Goal: Transaction & Acquisition: Purchase product/service

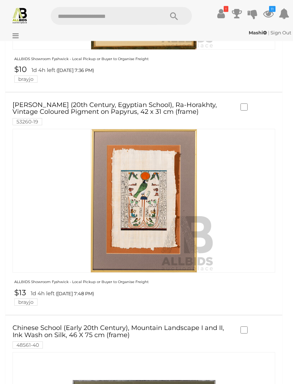
scroll to position [1907, 0]
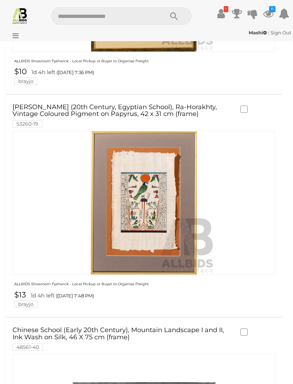
click at [153, 175] on img at bounding box center [144, 202] width 143 height 143
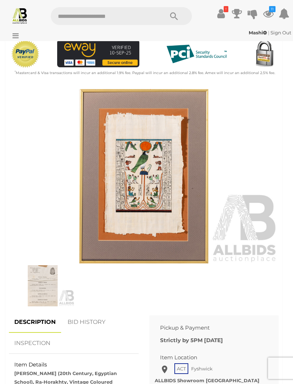
scroll to position [227, 0]
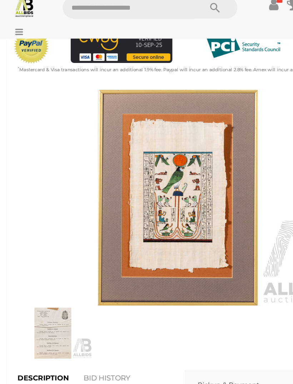
click at [183, 126] on img at bounding box center [144, 170] width 270 height 174
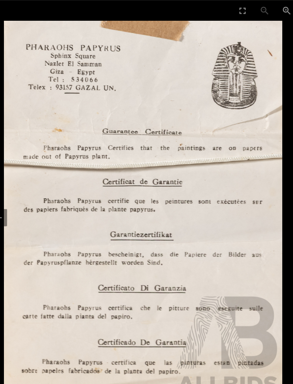
scroll to position [206, 0]
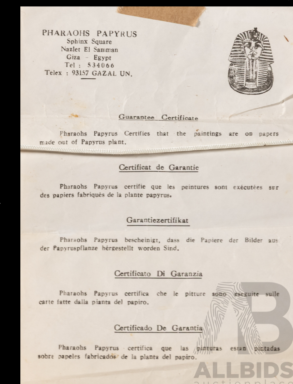
click at [202, 200] on img at bounding box center [146, 172] width 225 height 311
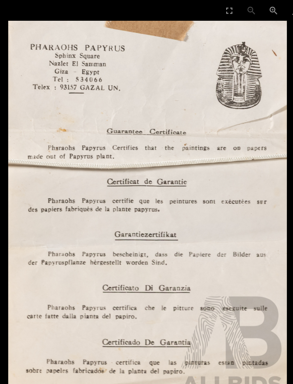
scroll to position [0, 0]
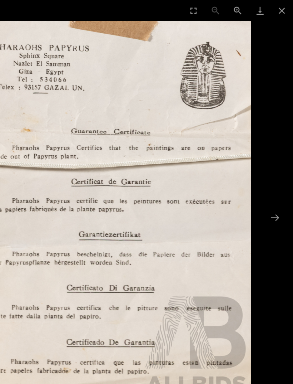
click at [275, 6] on button "Close gallery" at bounding box center [284, 8] width 18 height 17
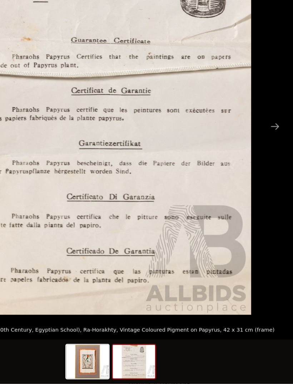
scroll to position [164, 0]
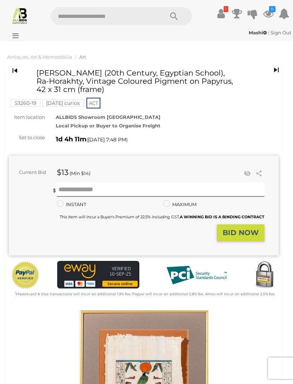
click at [269, 12] on icon at bounding box center [268, 13] width 11 height 13
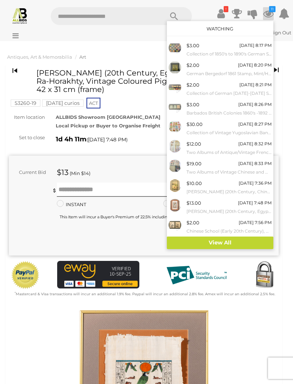
click at [242, 236] on link "View All" at bounding box center [220, 242] width 107 height 13
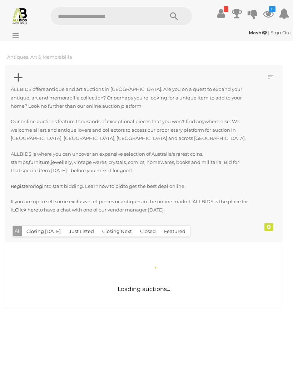
click at [115, 228] on button "Closing Next" at bounding box center [117, 231] width 38 height 11
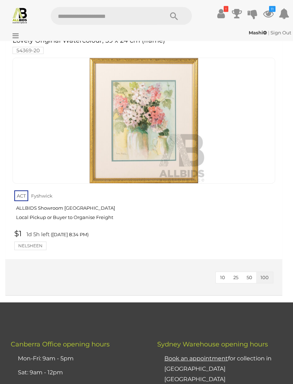
scroll to position [15386, 0]
click at [271, 11] on icon "11" at bounding box center [272, 9] width 6 height 6
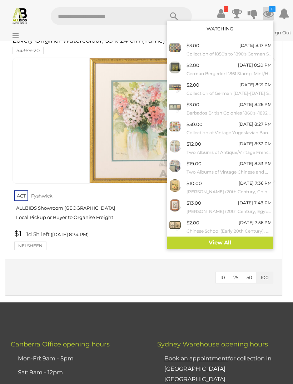
click at [247, 236] on link "View All" at bounding box center [220, 242] width 107 height 13
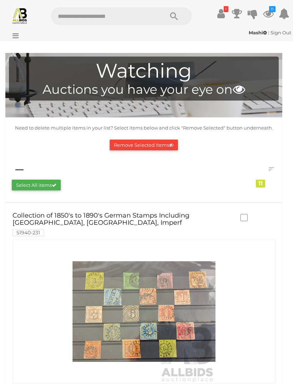
click at [191, 215] on link "Collection of 1850's to 1890's German Stamps Including Bayern, Baden, Imperf 51…" at bounding box center [123, 223] width 221 height 23
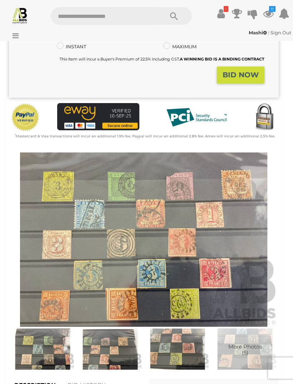
scroll to position [168, 0]
click at [226, 234] on img at bounding box center [144, 239] width 270 height 174
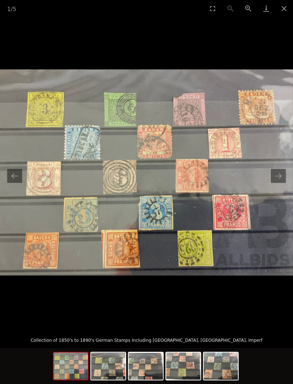
click at [281, 183] on button "Next slide" at bounding box center [278, 176] width 15 height 14
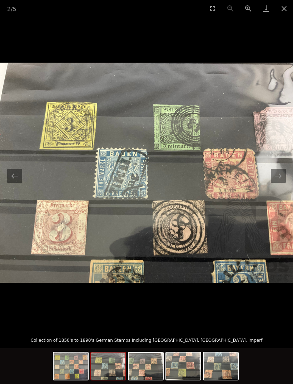
click at [277, 183] on button "Next slide" at bounding box center [278, 176] width 15 height 14
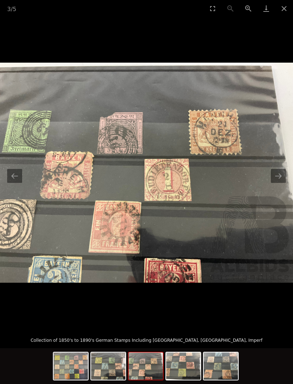
click at [276, 183] on button "Next slide" at bounding box center [278, 176] width 15 height 14
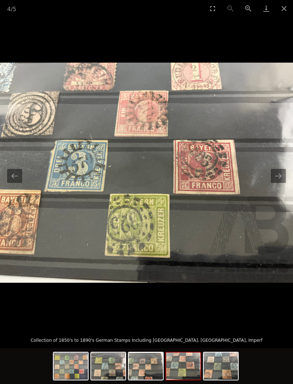
click at [279, 183] on button "Next slide" at bounding box center [278, 176] width 15 height 14
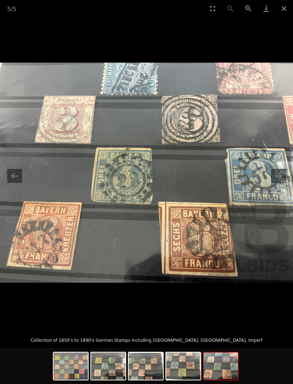
click at [279, 183] on button "Next slide" at bounding box center [278, 176] width 15 height 14
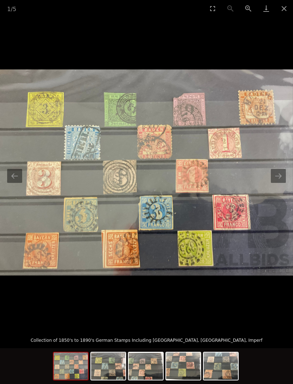
click at [278, 183] on button "Next slide" at bounding box center [278, 176] width 15 height 14
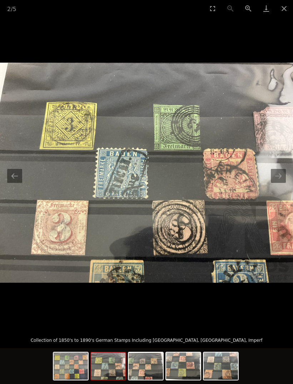
click at [278, 181] on button "Next slide" at bounding box center [278, 176] width 15 height 14
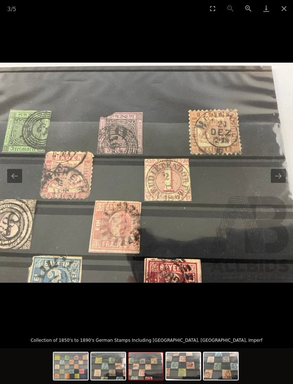
click at [277, 183] on button "Next slide" at bounding box center [278, 176] width 15 height 14
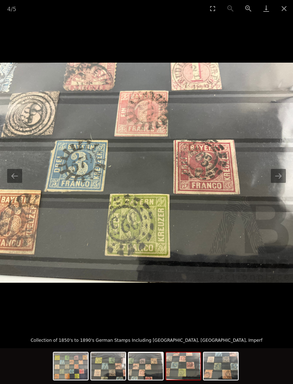
click at [278, 183] on button "Next slide" at bounding box center [278, 176] width 15 height 14
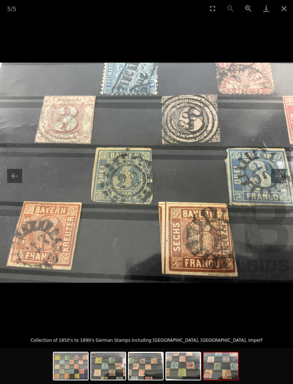
click at [276, 183] on button "Next slide" at bounding box center [278, 176] width 15 height 14
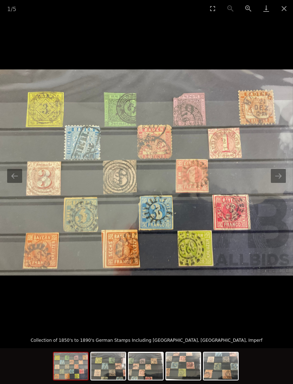
click at [283, 183] on button "Next slide" at bounding box center [278, 176] width 15 height 14
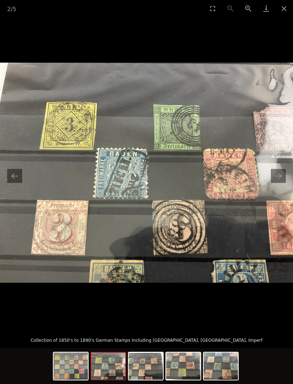
click at [282, 177] on img at bounding box center [146, 173] width 293 height 220
click at [281, 183] on button "Next slide" at bounding box center [278, 176] width 15 height 14
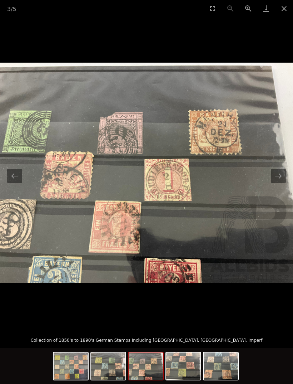
click at [280, 182] on button "Next slide" at bounding box center [278, 176] width 15 height 14
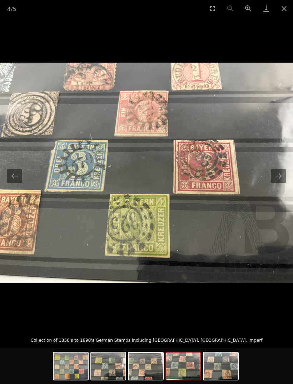
click at [279, 183] on button "Next slide" at bounding box center [278, 176] width 15 height 14
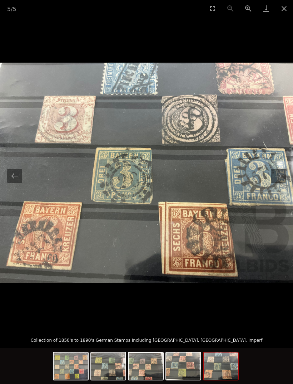
click at [284, 183] on button "Next slide" at bounding box center [278, 176] width 15 height 14
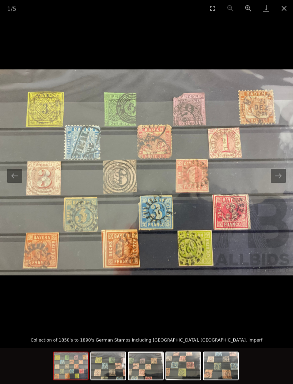
scroll to position [534, 0]
click at [278, 16] on button "Close gallery" at bounding box center [284, 8] width 18 height 17
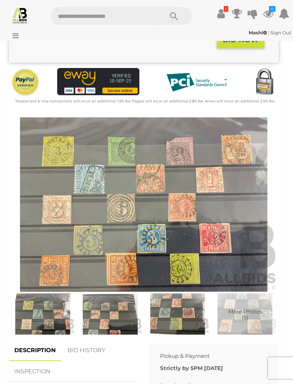
scroll to position [203, 0]
click at [272, 13] on icon at bounding box center [268, 13] width 11 height 13
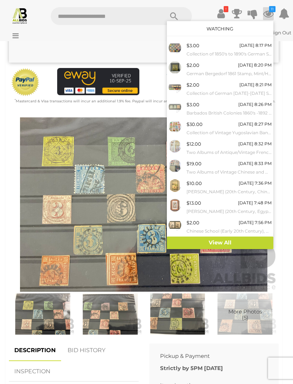
click at [230, 236] on link "View All" at bounding box center [220, 242] width 107 height 13
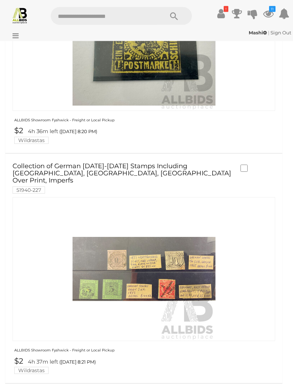
scroll to position [488, 0]
click at [20, 169] on link "Collection of German [DATE]-[DATE] Stamps Including [GEOGRAPHIC_DATA], [GEOGRAP…" at bounding box center [123, 178] width 221 height 30
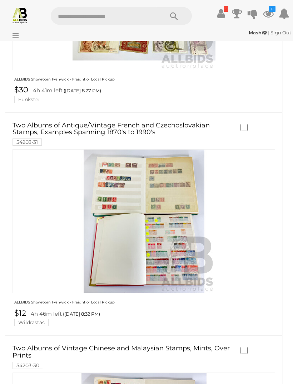
scroll to position [1209, 0]
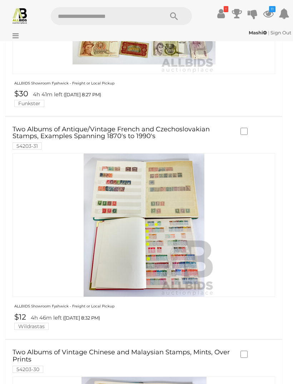
click at [29, 126] on link "Two Albums of Antique/Vintage French and Czechoslovakian Stamps, Examples Spann…" at bounding box center [123, 137] width 221 height 23
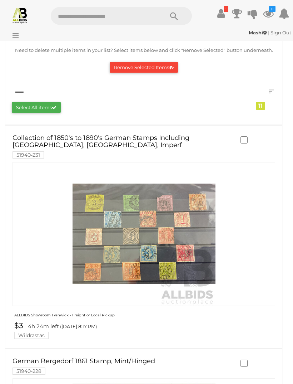
scroll to position [0, 0]
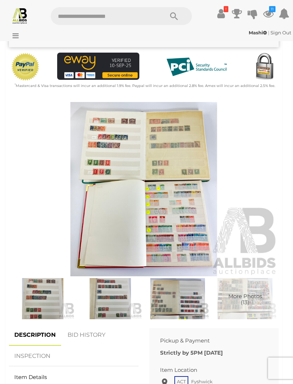
scroll to position [217, 0]
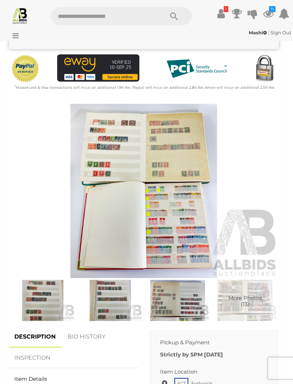
click at [163, 189] on img at bounding box center [144, 191] width 270 height 174
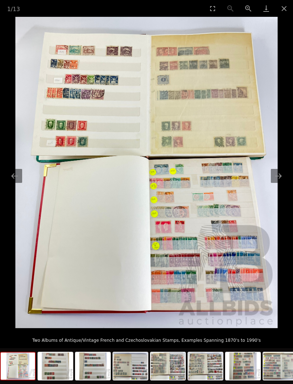
click at [280, 183] on button "Next slide" at bounding box center [278, 176] width 15 height 14
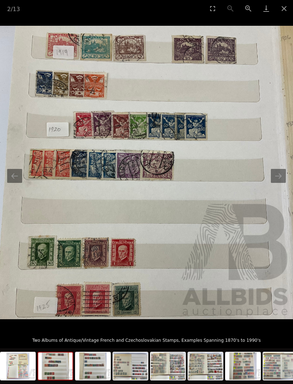
click at [278, 183] on button "Next slide" at bounding box center [278, 176] width 15 height 14
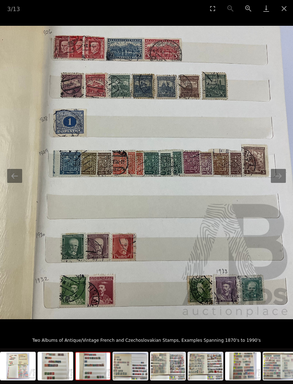
click at [279, 183] on button "Next slide" at bounding box center [278, 176] width 15 height 14
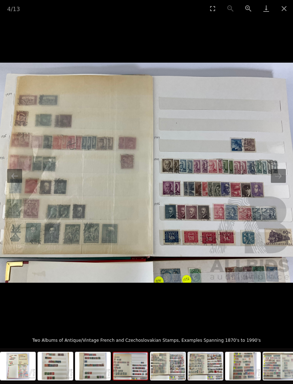
click at [282, 182] on button "Next slide" at bounding box center [278, 176] width 15 height 14
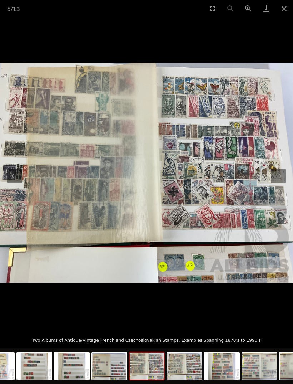
click at [282, 181] on button "Next slide" at bounding box center [278, 176] width 15 height 14
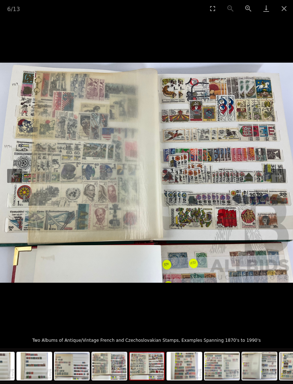
click at [276, 178] on img at bounding box center [146, 173] width 293 height 220
click at [280, 180] on button "Next slide" at bounding box center [278, 176] width 15 height 14
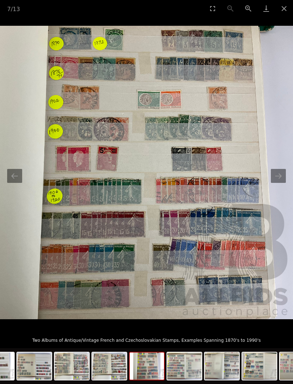
click at [279, 183] on button "Next slide" at bounding box center [278, 176] width 15 height 14
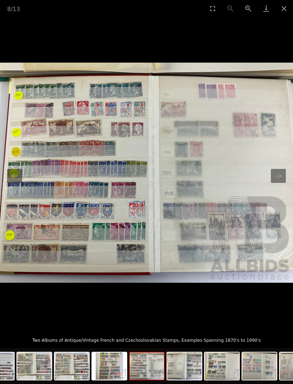
click at [280, 183] on button "Next slide" at bounding box center [278, 176] width 15 height 14
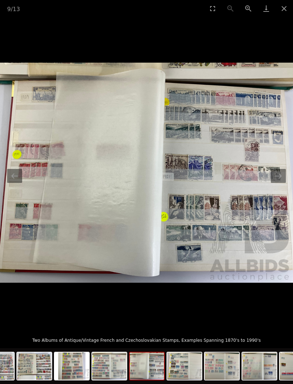
click at [279, 183] on button "Next slide" at bounding box center [278, 176] width 15 height 14
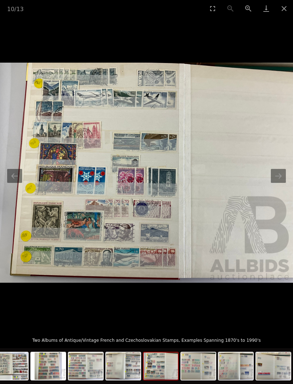
click at [276, 183] on button "Next slide" at bounding box center [278, 176] width 15 height 14
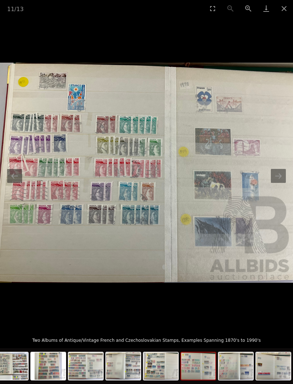
click at [282, 183] on button "Next slide" at bounding box center [278, 176] width 15 height 14
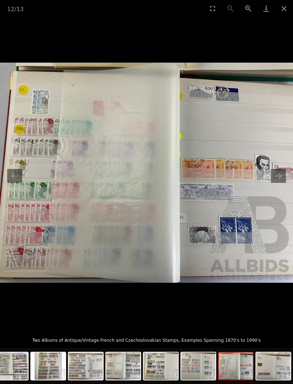
click at [281, 183] on button "Next slide" at bounding box center [278, 176] width 15 height 14
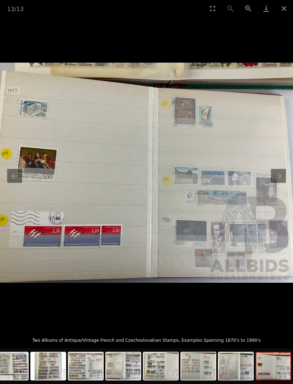
click at [282, 183] on button "Next slide" at bounding box center [278, 176] width 15 height 14
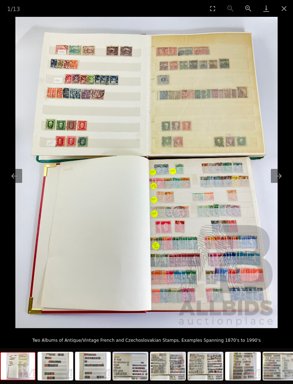
click at [282, 13] on button "Close gallery" at bounding box center [284, 8] width 18 height 17
